Goal: Go to known website: Go to known website

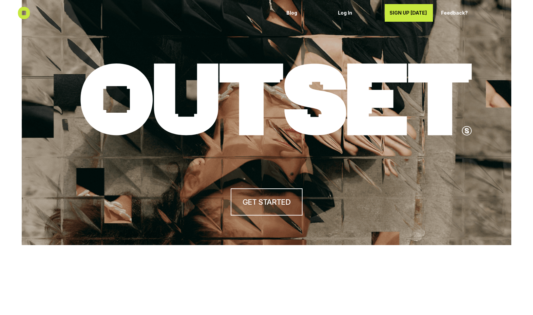
click at [345, 13] on p "Log In" at bounding box center [357, 13] width 39 height 6
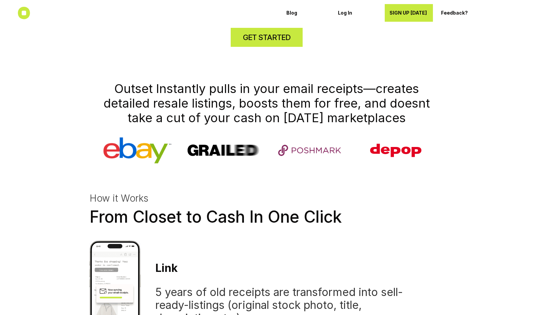
scroll to position [301, 0]
